Goal: Task Accomplishment & Management: Use online tool/utility

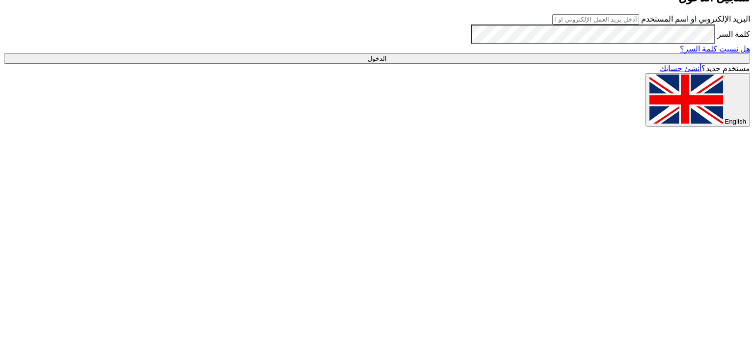
type input "[EMAIL_ADDRESS][DOMAIN_NAME]"
click at [636, 64] on div "البريد الإلكتروني او اسم المستخدم [EMAIL_ADDRESS][DOMAIN_NAME] كلمة السر هل نسي…" at bounding box center [377, 39] width 746 height 50
click at [634, 64] on input "الدخول" at bounding box center [377, 59] width 746 height 10
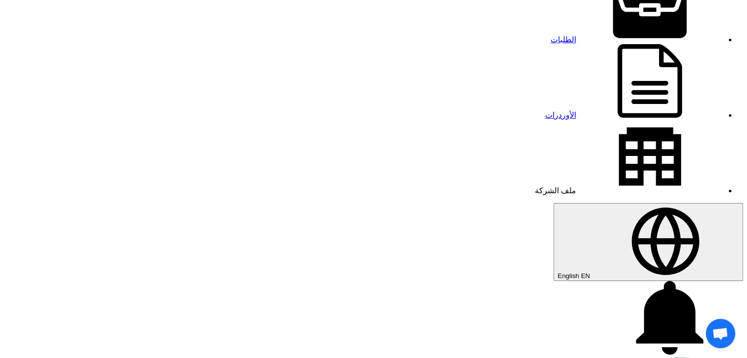
scroll to position [98, 0]
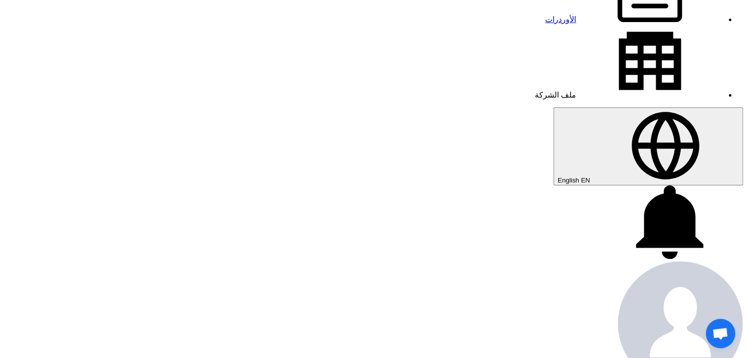
scroll to position [196, 0]
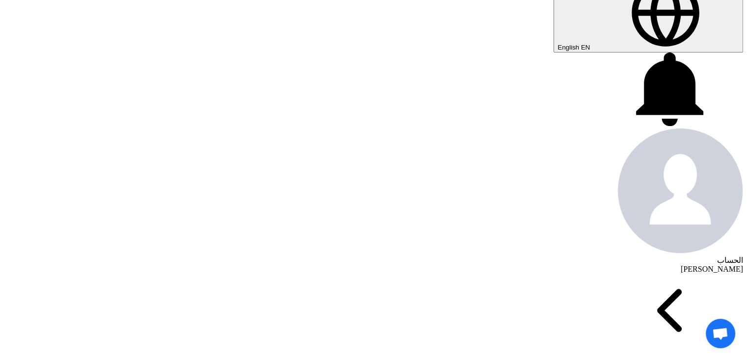
scroll to position [344, 0]
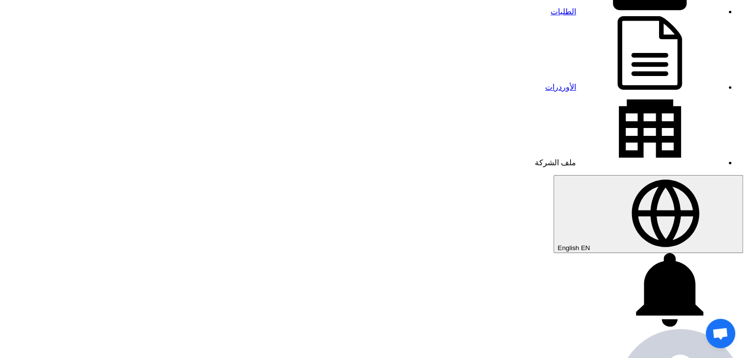
scroll to position [0, 0]
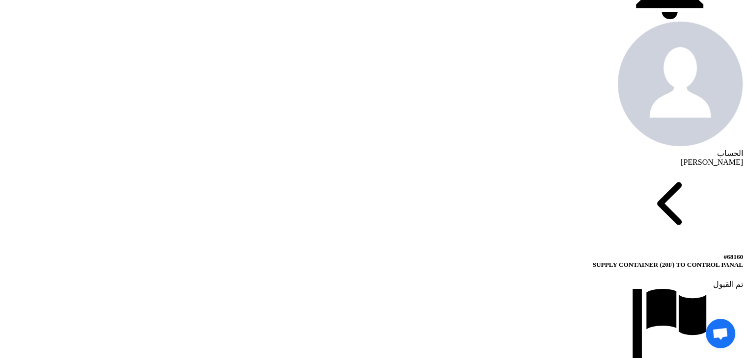
scroll to position [393, 0]
